Goal: Navigation & Orientation: Find specific page/section

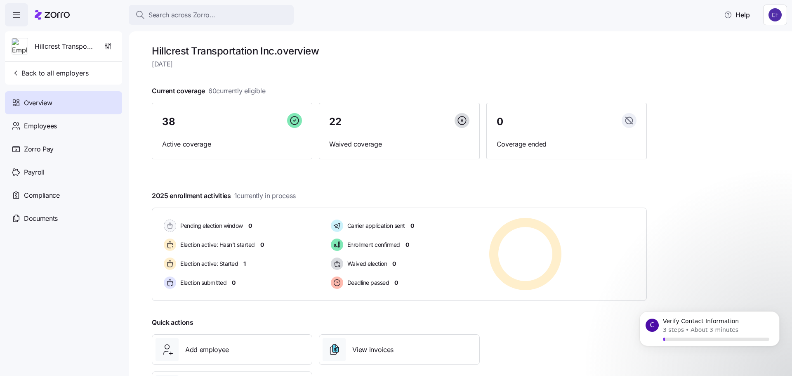
click at [44, 102] on span "Overview" at bounding box center [38, 103] width 28 height 10
